Goal: Obtain resource: Obtain resource

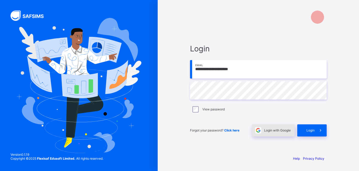
click at [273, 129] on span "Login with Google" at bounding box center [277, 130] width 27 height 4
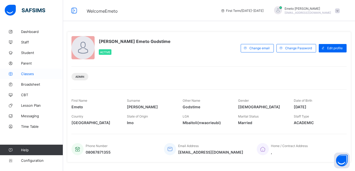
click at [31, 73] on span "Classes" at bounding box center [42, 74] width 42 height 4
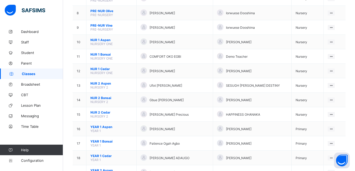
scroll to position [158, 0]
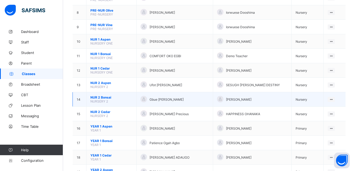
click at [105, 97] on span "NUR 2 Bonsai" at bounding box center [111, 97] width 42 height 4
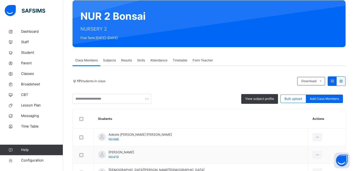
scroll to position [53, 0]
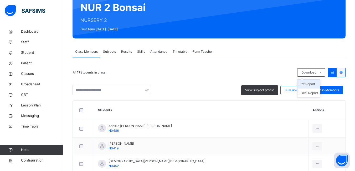
click at [309, 84] on li "Pdf Report" at bounding box center [309, 83] width 23 height 9
click at [323, 72] on icon at bounding box center [321, 72] width 4 height 4
click at [316, 84] on li "Pdf Report" at bounding box center [309, 83] width 23 height 9
click at [312, 83] on li "Pdf Report" at bounding box center [309, 83] width 23 height 9
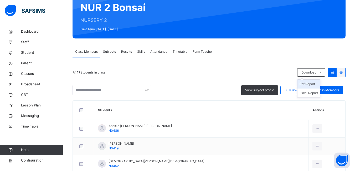
click at [308, 83] on li "Pdf Report" at bounding box center [309, 83] width 23 height 9
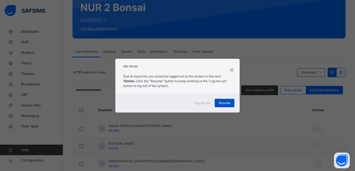
click at [222, 100] on span "Resume" at bounding box center [225, 102] width 12 height 5
click at [227, 103] on span "Resume" at bounding box center [225, 102] width 12 height 5
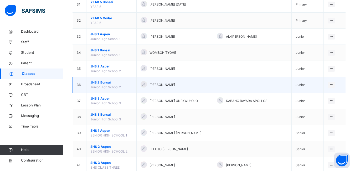
scroll to position [563, 0]
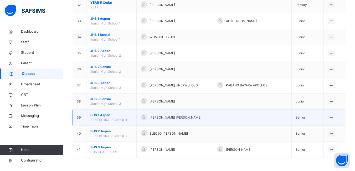
click at [106, 115] on span "SHS 1 Aspen" at bounding box center [111, 115] width 42 height 5
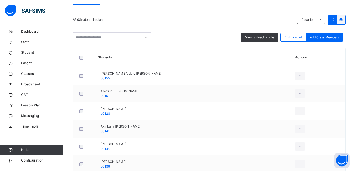
scroll to position [53, 0]
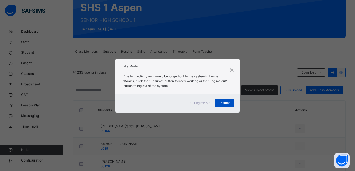
click at [232, 103] on div "Resume" at bounding box center [225, 103] width 20 height 8
click at [222, 102] on span "Resume" at bounding box center [225, 102] width 12 height 5
